Goal: Submit feedback/report problem

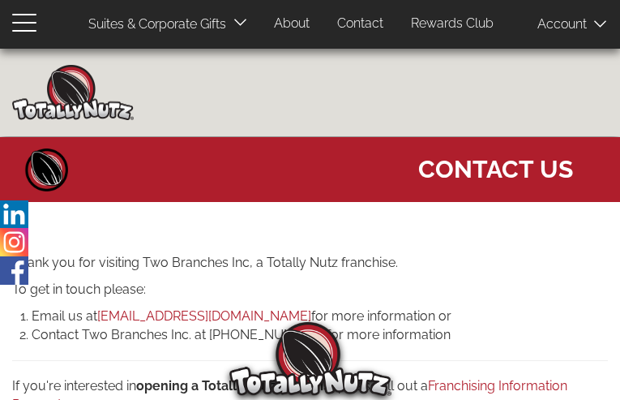
type input "GOUopWYShkyFs"
type input "betopeyaqa49@gmail.com"
type input "6130344648"
